Goal: Information Seeking & Learning: Learn about a topic

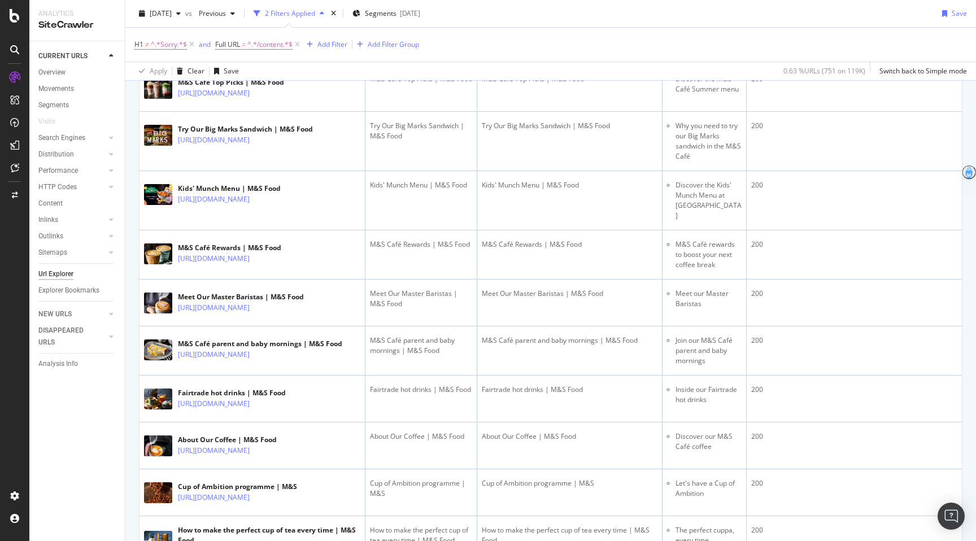
scroll to position [598, 0]
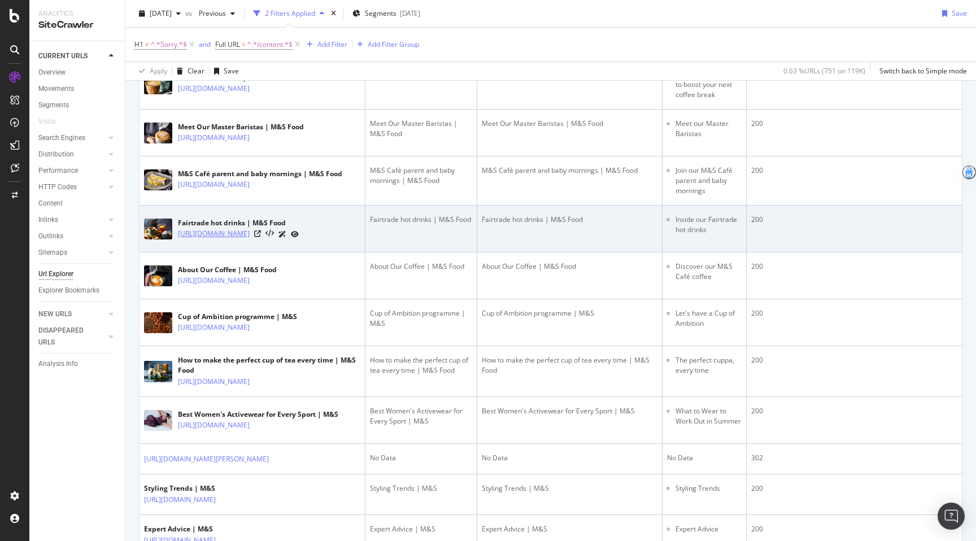
click at [250, 240] on link "[URL][DOMAIN_NAME]" at bounding box center [214, 233] width 72 height 11
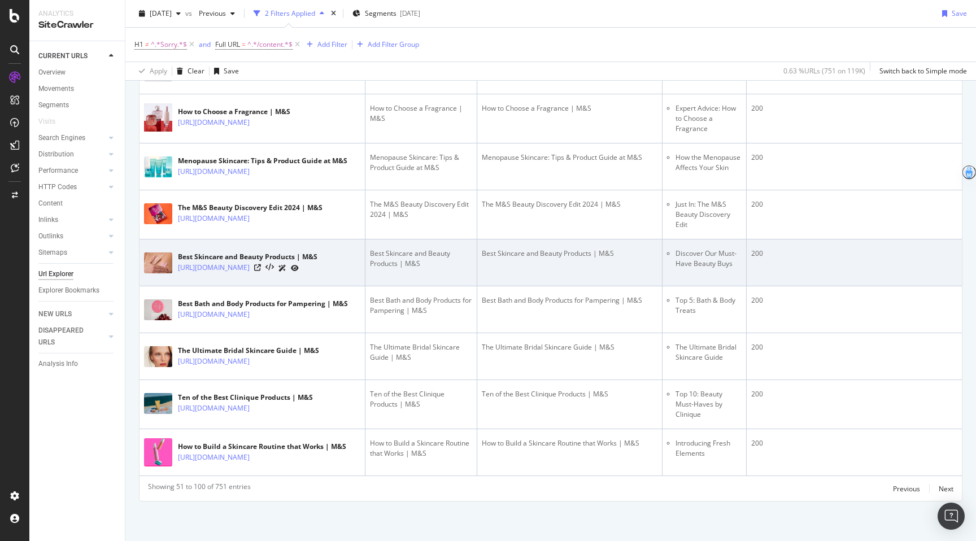
scroll to position [2527, 0]
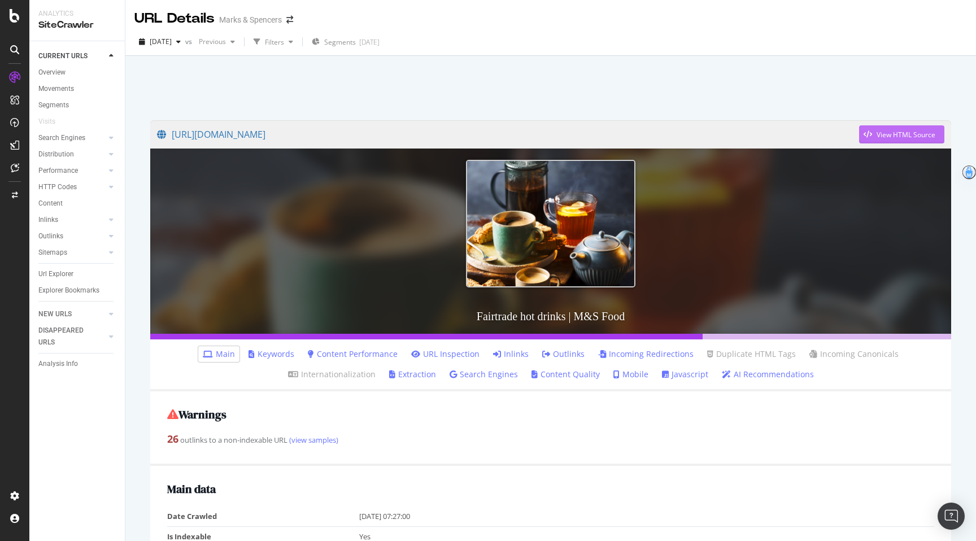
click at [902, 133] on div "View HTML Source" at bounding box center [906, 135] width 59 height 10
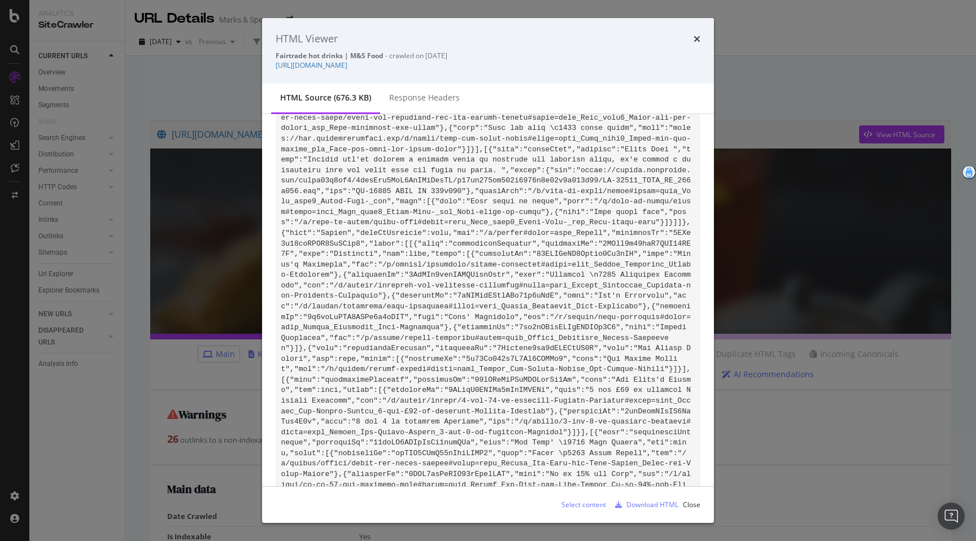
scroll to position [61548, 0]
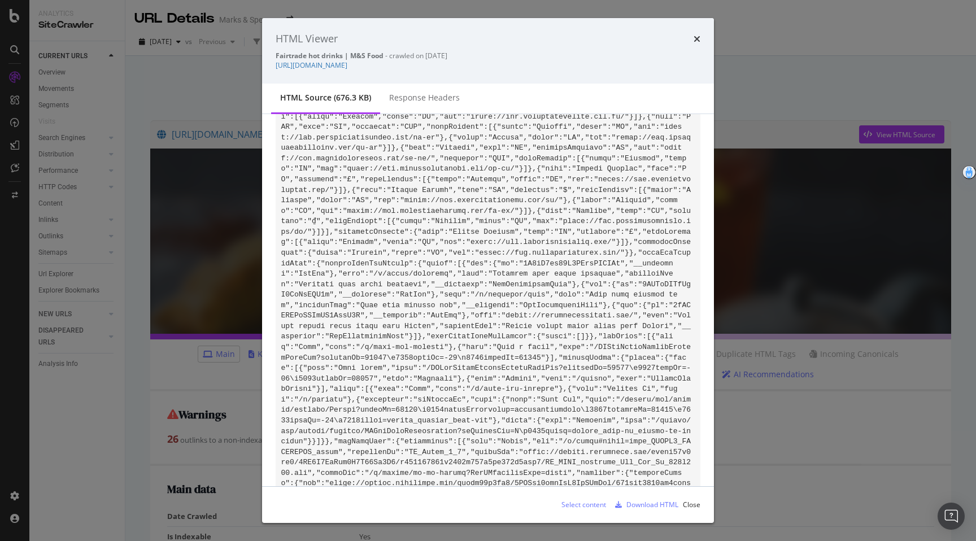
click at [692, 46] on div "HTML Viewer" at bounding box center [488, 39] width 425 height 15
click at [701, 34] on div "HTML Viewer Fairtrade hot drinks | M&S Food - crawled on 2025-08-16 https://www…" at bounding box center [488, 51] width 452 height 66
click at [691, 41] on div "HTML Viewer" at bounding box center [488, 39] width 425 height 15
click at [698, 39] on icon "times" at bounding box center [697, 38] width 7 height 9
